Goal: Information Seeking & Learning: Learn about a topic

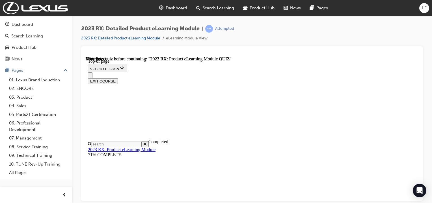
scroll to position [161, 0]
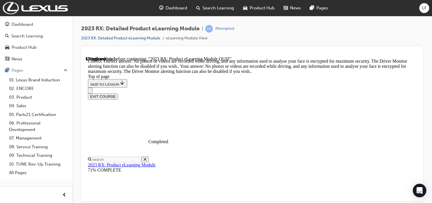
scroll to position [177, 0]
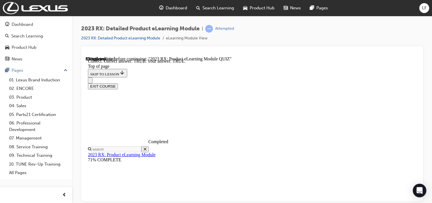
scroll to position [117, 0]
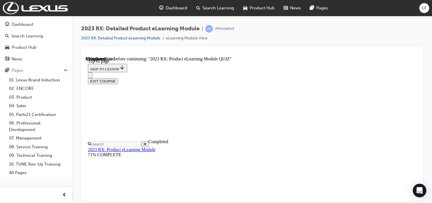
scroll to position [74, 0]
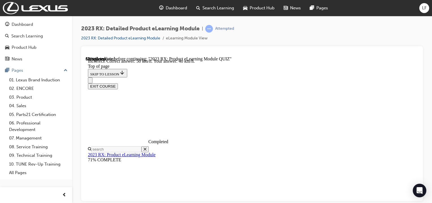
scroll to position [143, 0]
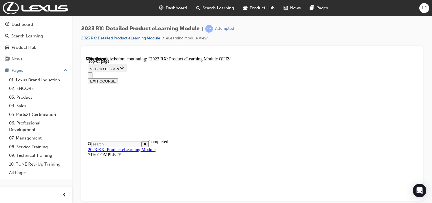
scroll to position [74, 0]
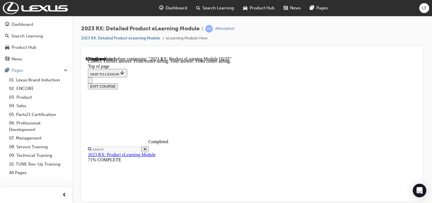
scroll to position [139, 0]
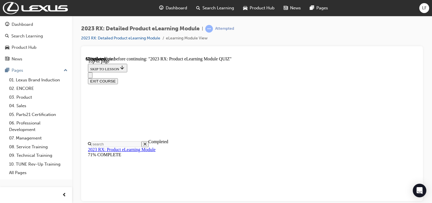
scroll to position [74, 0]
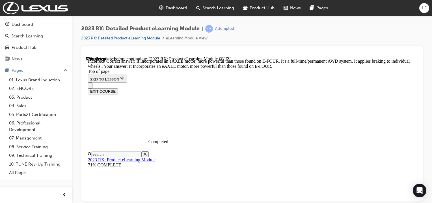
scroll to position [147, 0]
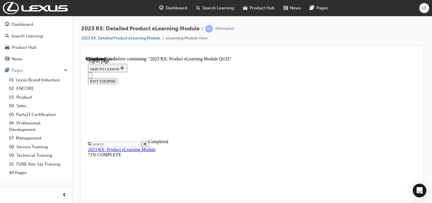
scroll to position [130, 0]
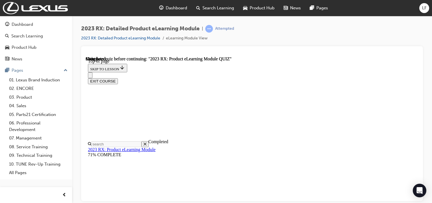
scroll to position [161, 0]
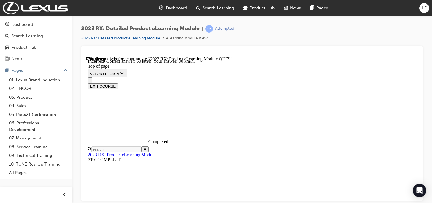
scroll to position [172, 0]
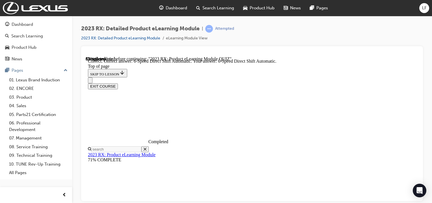
scroll to position [162, 0]
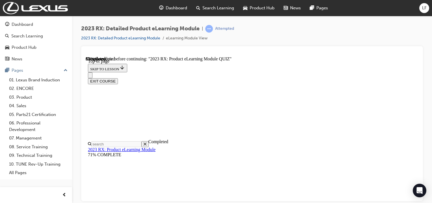
scroll to position [130, 0]
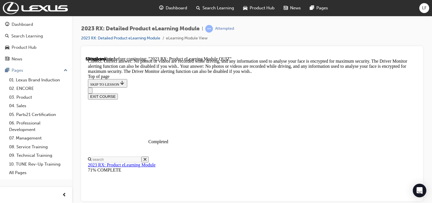
scroll to position [134, 0]
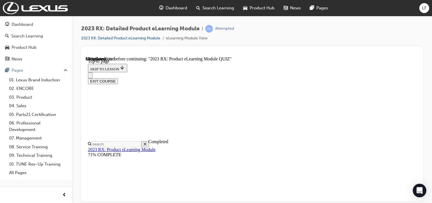
scroll to position [74, 0]
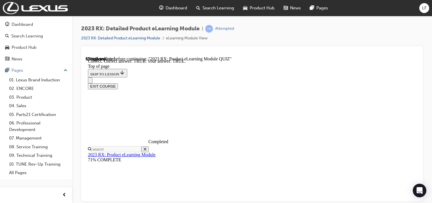
scroll to position [117, 0]
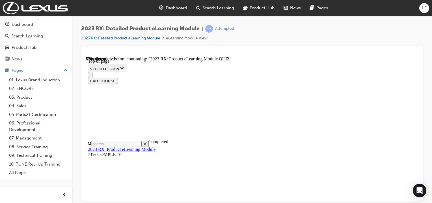
scroll to position [102, 0]
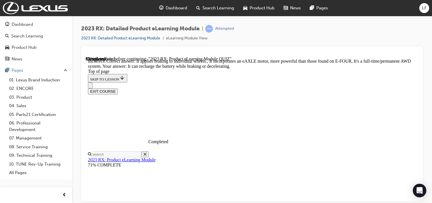
scroll to position [177, 0]
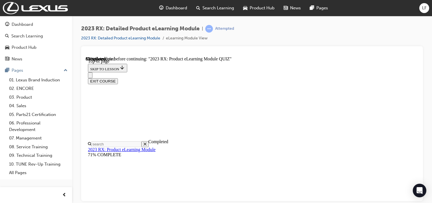
scroll to position [74, 0]
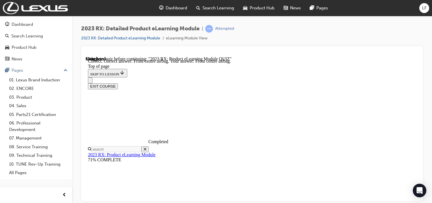
scroll to position [139, 0]
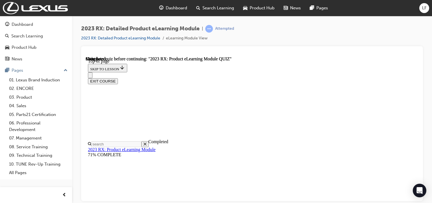
scroll to position [161, 0]
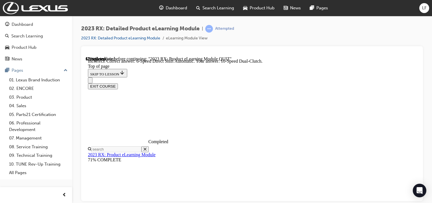
scroll to position [162, 0]
